Goal: Information Seeking & Learning: Check status

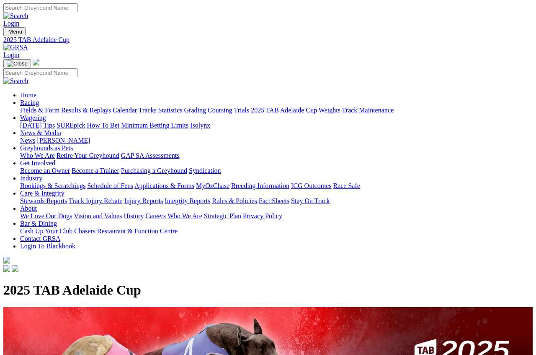
click at [42, 106] on link "Fields & Form" at bounding box center [39, 109] width 39 height 7
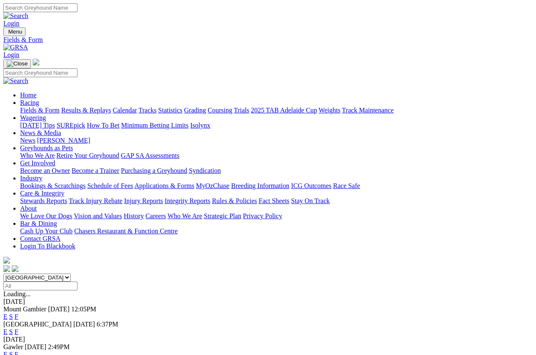
click at [18, 328] on link "F" at bounding box center [17, 331] width 4 height 7
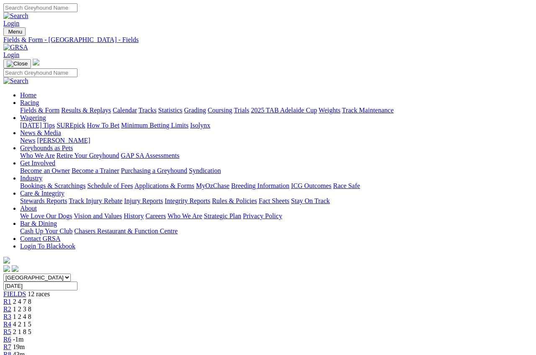
click at [105, 106] on link "Results & Replays" at bounding box center [86, 109] width 50 height 7
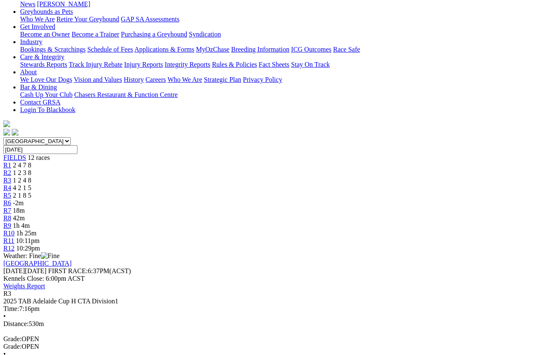
scroll to position [135, 0]
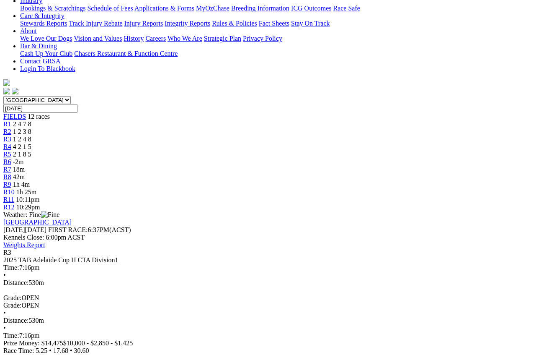
scroll to position [177, 0]
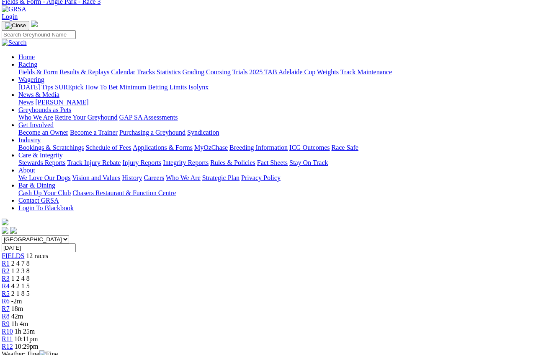
scroll to position [39, 2]
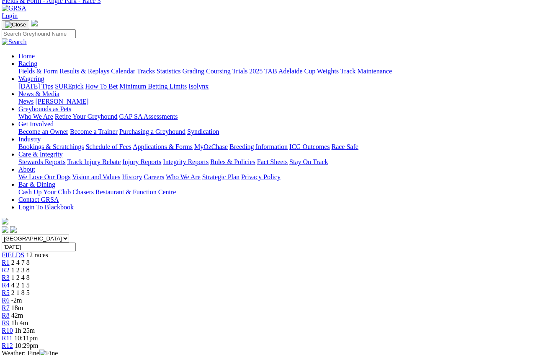
click at [109, 67] on link "Results & Replays" at bounding box center [85, 70] width 50 height 7
